Goal: Task Accomplishment & Management: Manage account settings

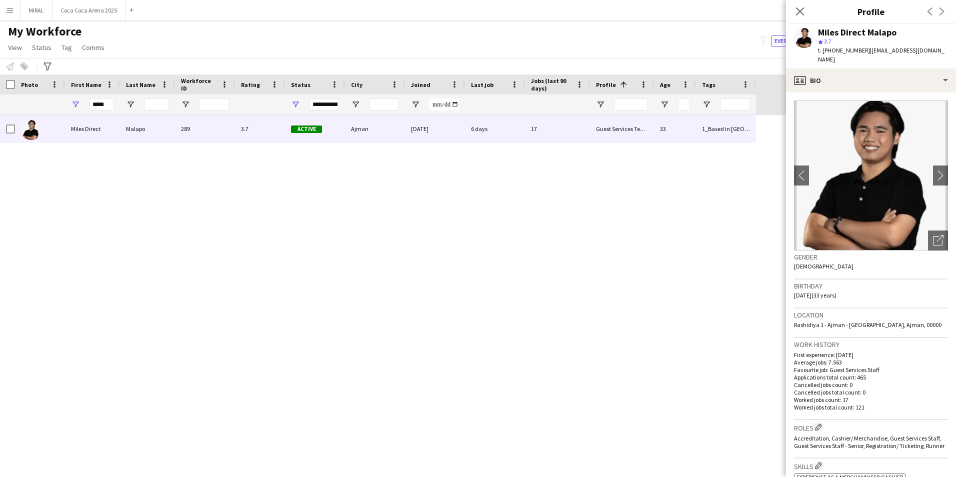
scroll to position [450, 0]
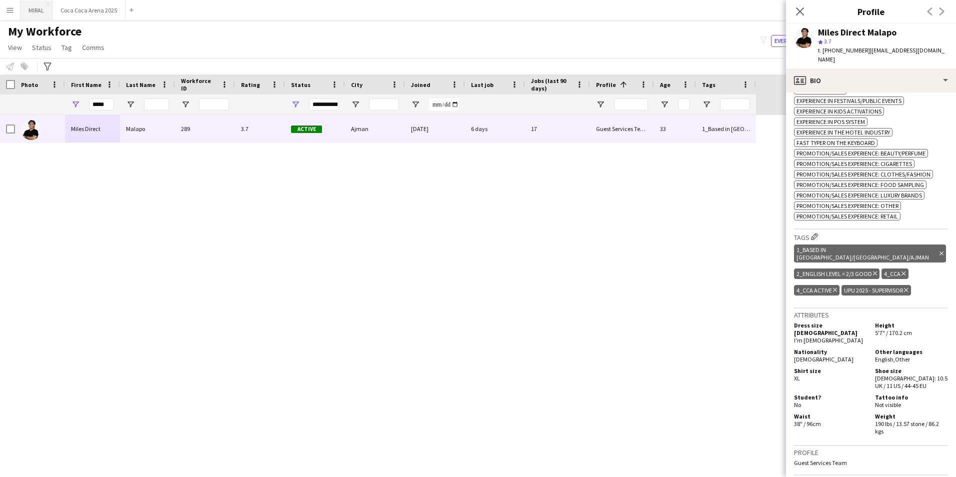
click at [36, 12] on button "MIRAL Close" at bounding box center [36, 9] width 32 height 19
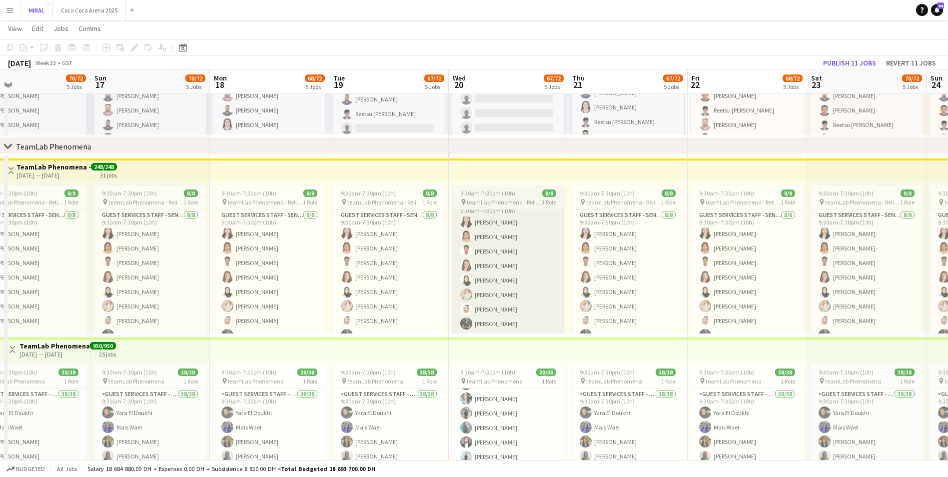
scroll to position [72, 0]
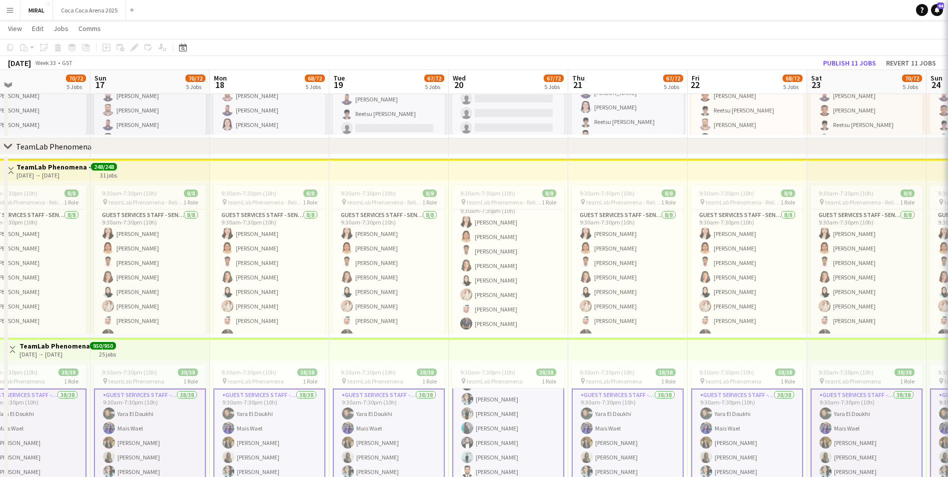
scroll to position [73, 0]
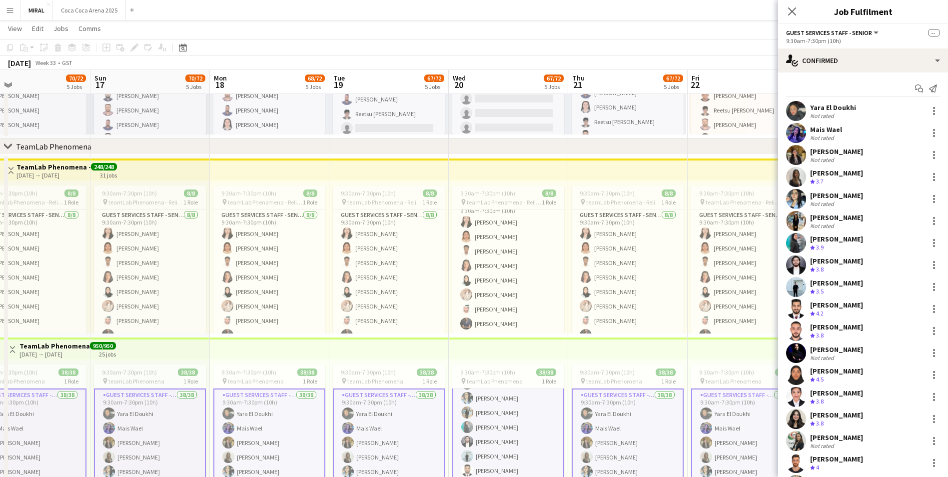
click at [936, 294] on div "[PERSON_NAME] Crew rating 3.5" at bounding box center [863, 287] width 170 height 20
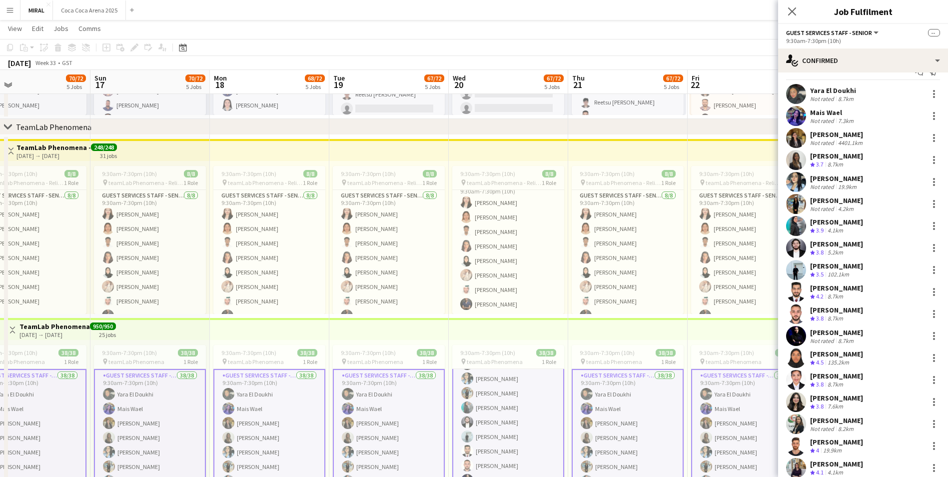
scroll to position [0, 0]
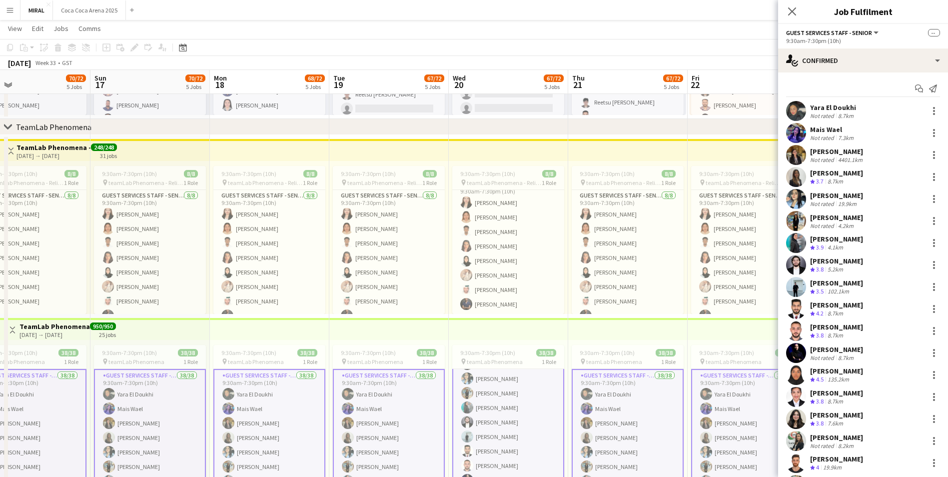
click at [903, 330] on div "[PERSON_NAME] Crew rating 3.8 8.7km" at bounding box center [863, 331] width 170 height 20
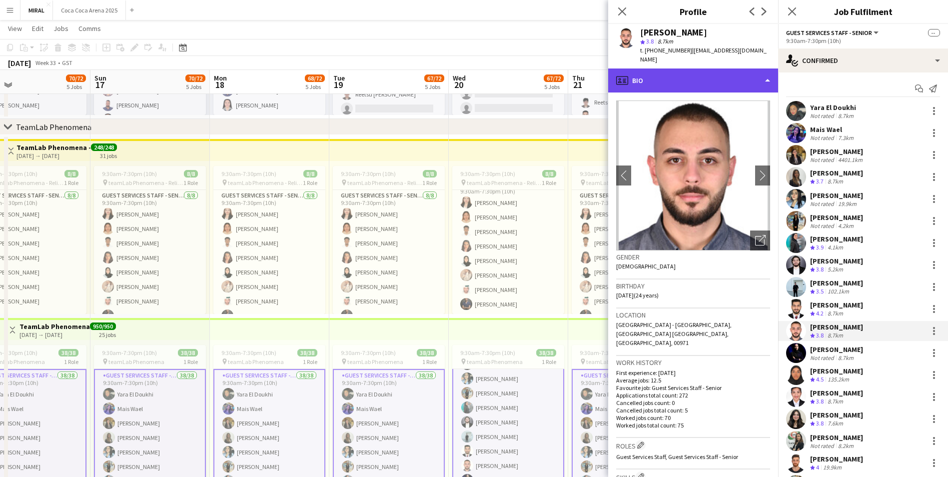
click at [667, 77] on div "profile Bio" at bounding box center [693, 80] width 170 height 24
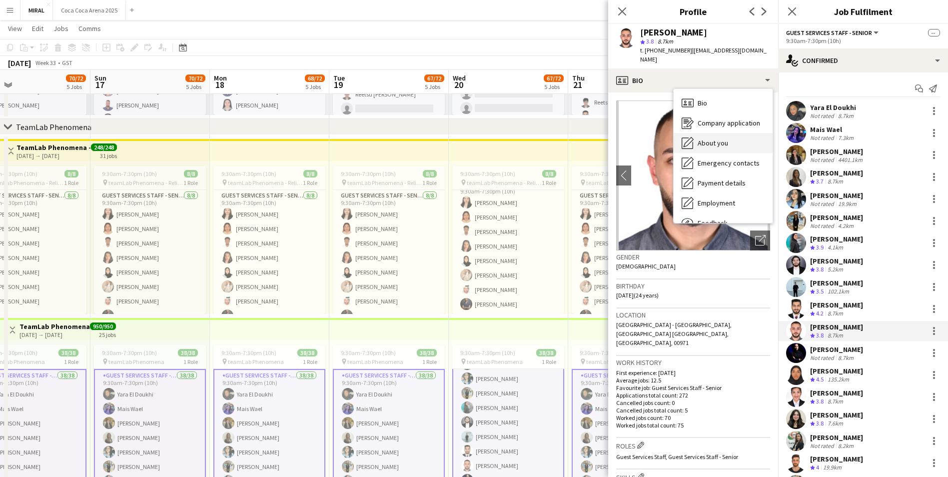
click at [717, 143] on span "About you" at bounding box center [713, 142] width 30 height 9
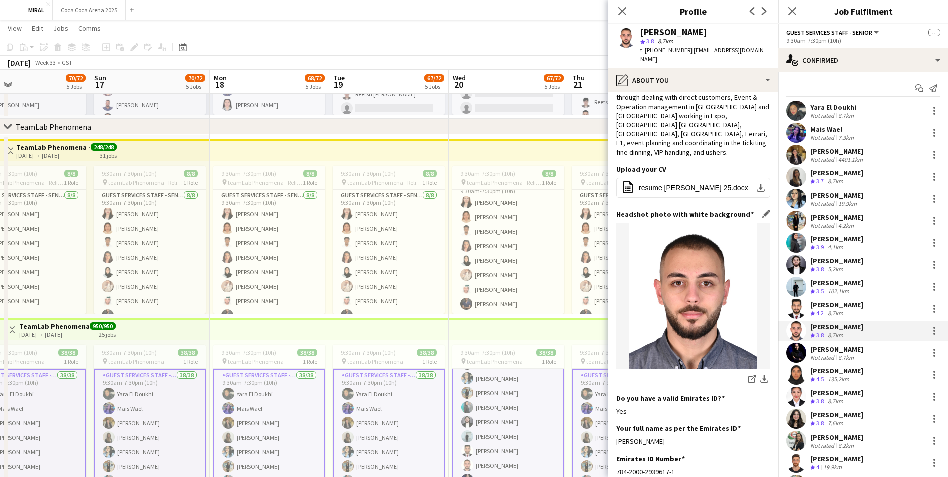
scroll to position [48, 0]
click at [7, 9] on app-icon "Menu" at bounding box center [10, 10] width 8 height 8
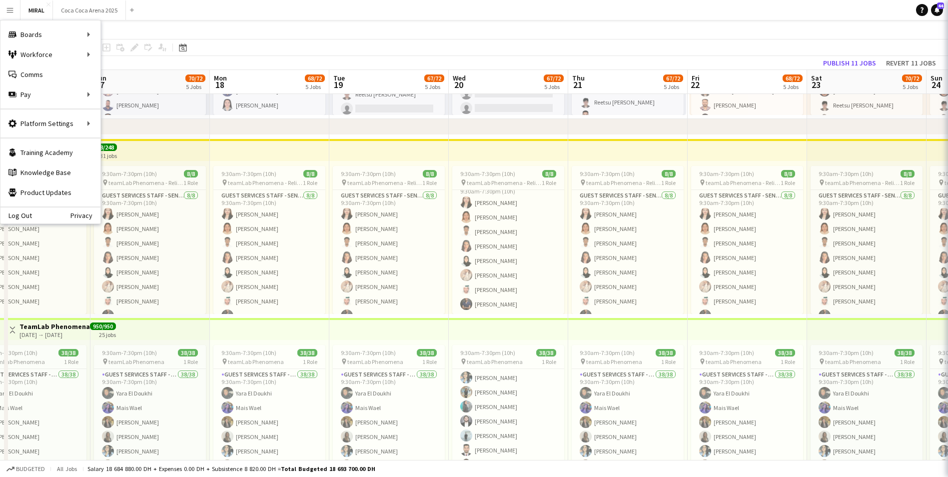
scroll to position [72, 0]
click at [124, 55] on link "My Workforce" at bounding box center [151, 54] width 100 height 20
